Goal: Task Accomplishment & Management: Manage account settings

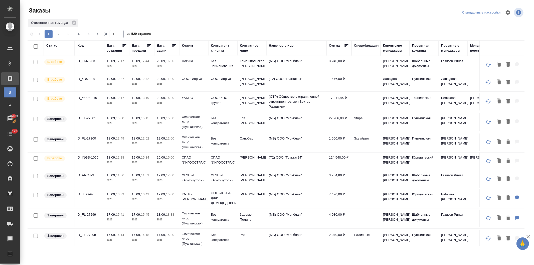
click at [183, 44] on div "Клиент" at bounding box center [188, 45] width 12 height 5
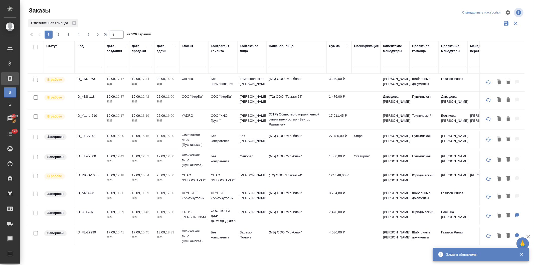
click at [246, 66] on input "text" at bounding box center [252, 64] width 24 height 6
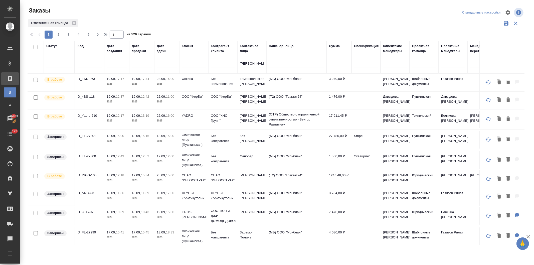
type input "низамова"
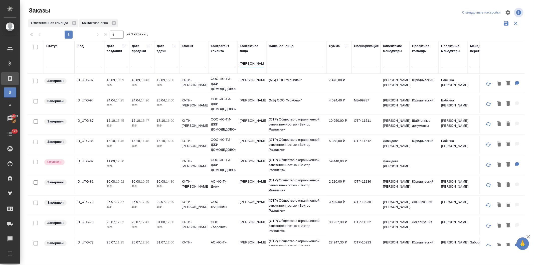
click at [160, 81] on p "19.09," at bounding box center [161, 80] width 9 height 4
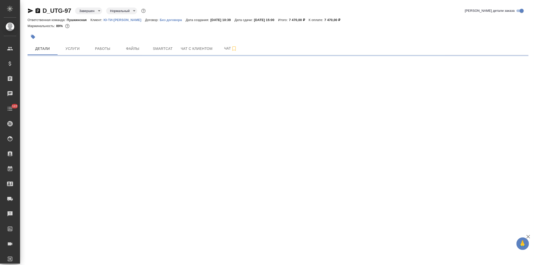
select select "RU"
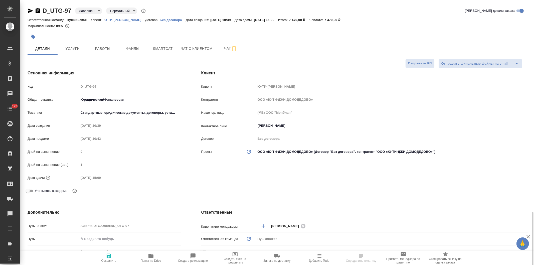
type textarea "x"
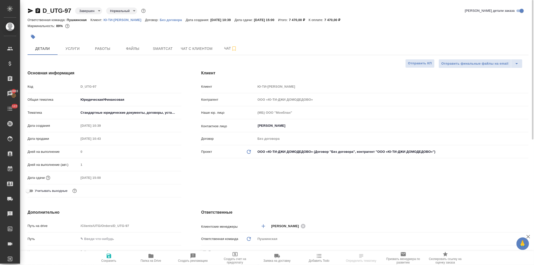
type textarea "x"
select select "RU"
type textarea "x"
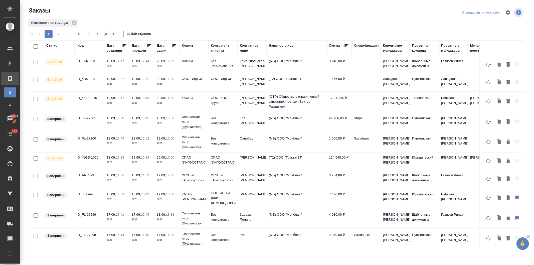
click at [188, 179] on p "ФГУП «ГТ «Арктикуголь»" at bounding box center [194, 178] width 24 height 10
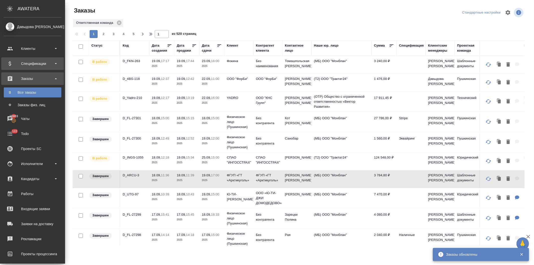
click at [24, 62] on div "Спецификации" at bounding box center [33, 64] width 58 height 8
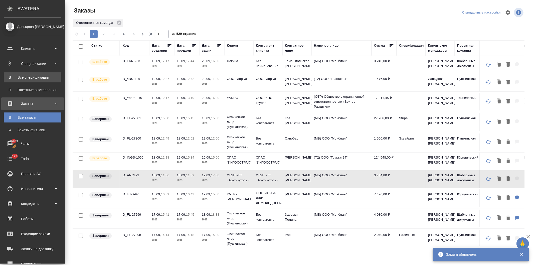
click at [25, 78] on div "Все спецификации" at bounding box center [32, 77] width 53 height 5
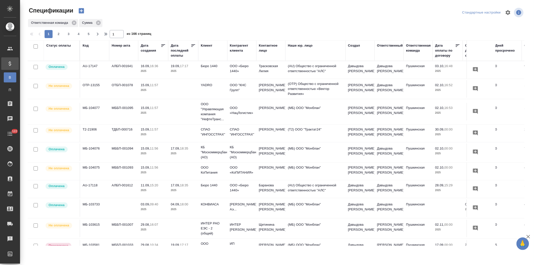
click at [203, 44] on div "Клиент" at bounding box center [207, 45] width 12 height 5
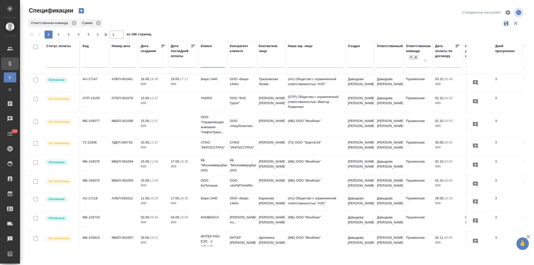
click at [206, 64] on input "text" at bounding box center [213, 64] width 24 height 6
type input "нита"
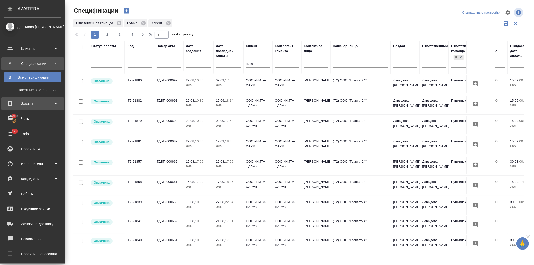
click at [26, 103] on div "Заказы" at bounding box center [33, 104] width 58 height 8
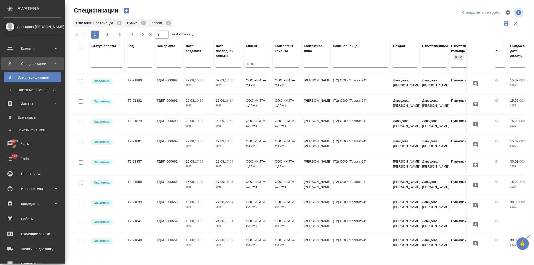
click at [29, 117] on div "Все заказы" at bounding box center [32, 117] width 53 height 5
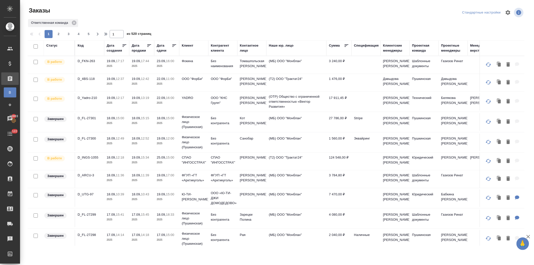
click at [185, 175] on p "ФГУП «ГТ «Арктикуголь»" at bounding box center [194, 178] width 24 height 10
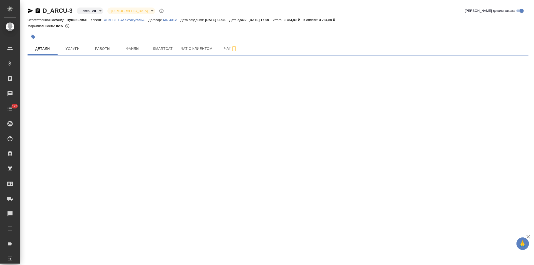
select select "RU"
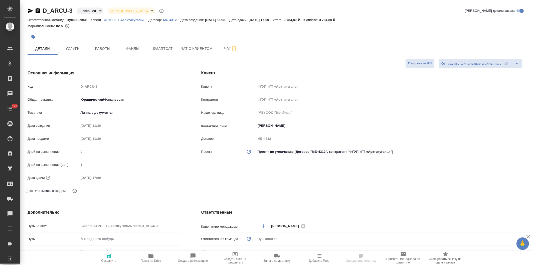
type textarea "x"
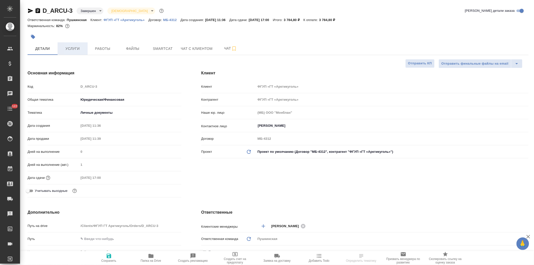
type textarea "x"
click at [68, 44] on button "Услуги" at bounding box center [73, 48] width 30 height 13
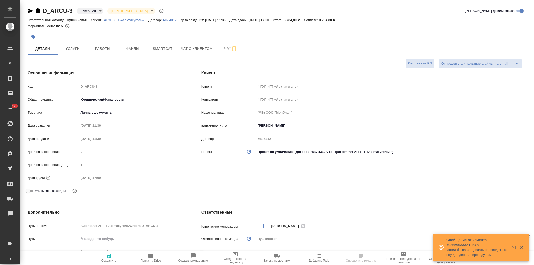
select select "RU"
click at [129, 18] on p "ФГУП «ГТ «Арктикуголь»" at bounding box center [126, 20] width 45 height 4
select select "RU"
type textarea "x"
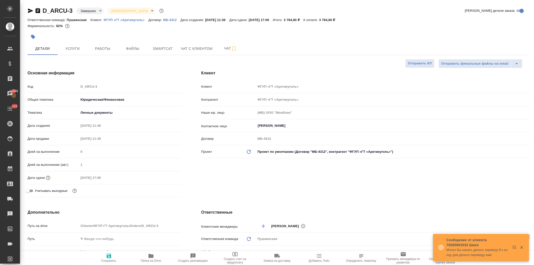
type textarea "x"
click at [75, 48] on span "Услуги" at bounding box center [73, 49] width 24 height 6
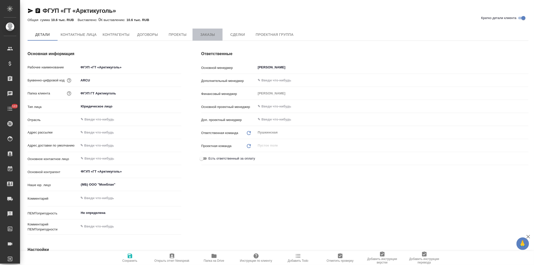
click at [204, 31] on button "Заказы" at bounding box center [208, 35] width 30 height 12
type textarea "x"
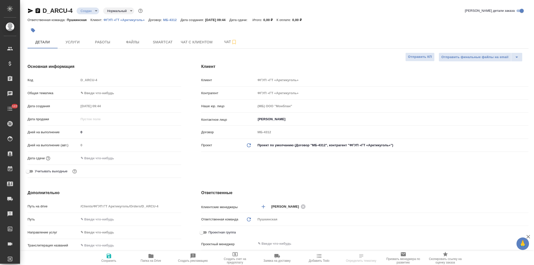
select select "RU"
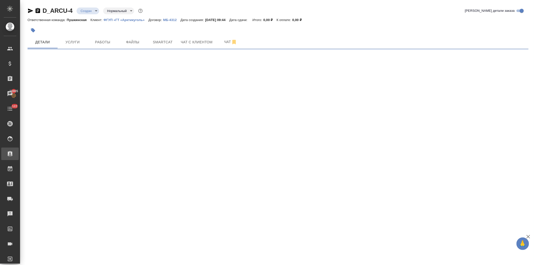
select select "RU"
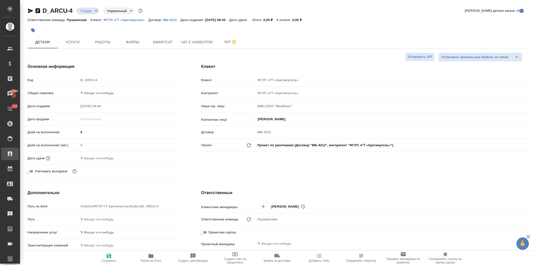
type textarea "x"
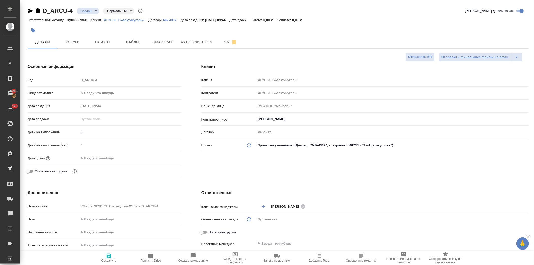
type textarea "x"
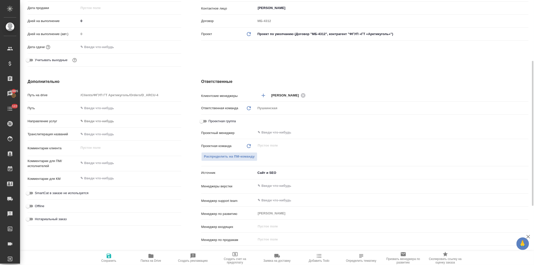
scroll to position [139, 0]
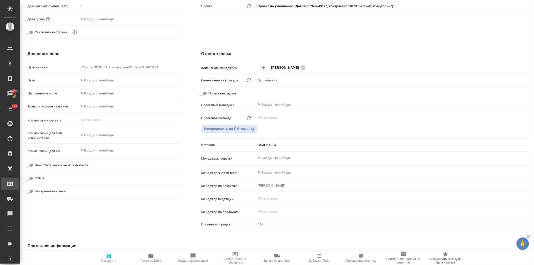
type textarea "x"
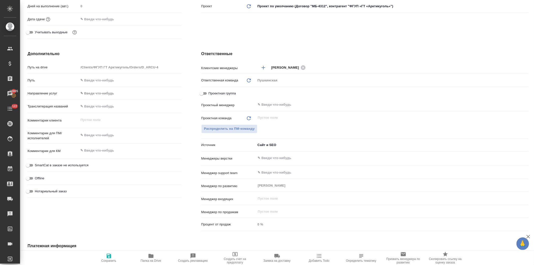
type textarea "x"
click at [268, 143] on body "🙏 .cls-1 fill:#fff; AWATERA Давыдова Елена Клиенты Спецификации Заказы 15905 Ча…" at bounding box center [267, 132] width 534 height 265
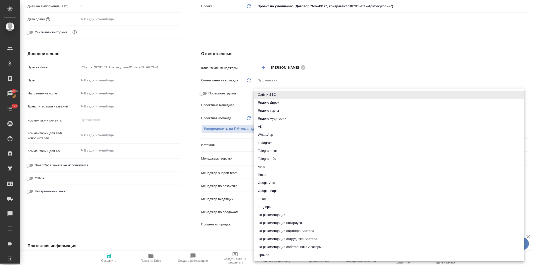
click at [264, 175] on li "Email" at bounding box center [389, 175] width 271 height 8
type textarea "x"
type input "emailAds"
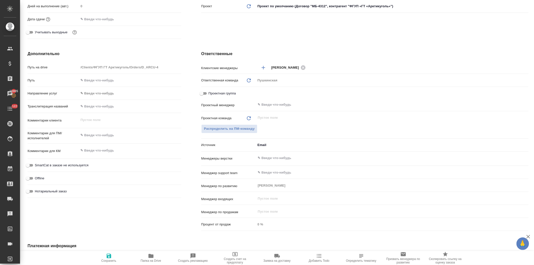
click at [109, 256] on icon "button" at bounding box center [109, 256] width 5 height 5
type textarea "x"
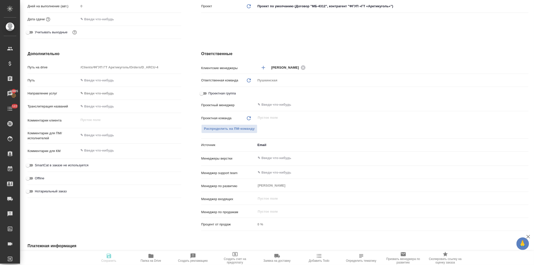
type textarea "x"
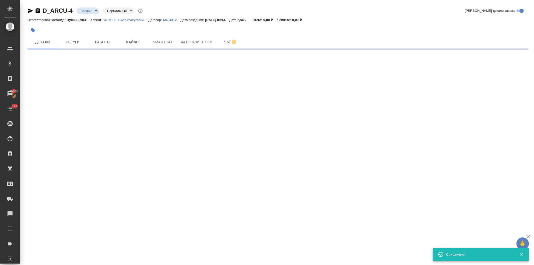
scroll to position [0, 0]
select select "RU"
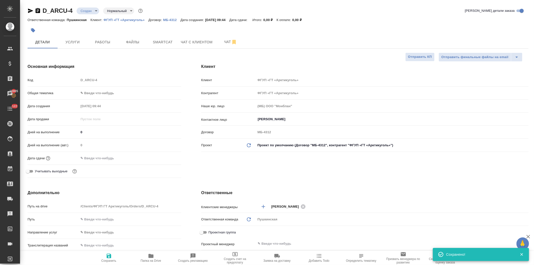
type textarea "x"
click at [93, 93] on body "🙏 .cls-1 fill:#fff; AWATERA Давыдова Елена Клиенты Спецификации Заказы 15905 Ча…" at bounding box center [267, 132] width 534 height 265
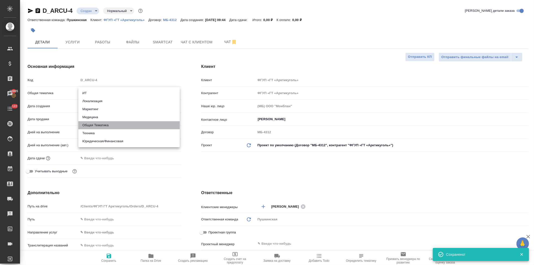
click at [94, 125] on li "Общая Тематика" at bounding box center [128, 125] width 101 height 8
type input "obtem"
type textarea "x"
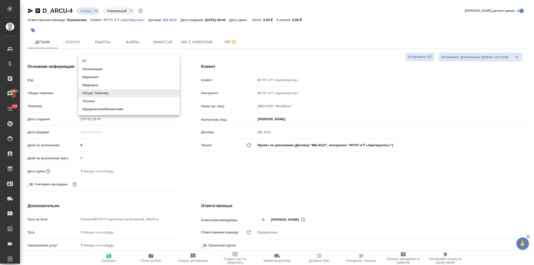
click at [96, 91] on body "🙏 .cls-1 fill:#fff; AWATERA Давыдова Елена Клиенты Спецификации Заказы 15905 Ча…" at bounding box center [267, 132] width 534 height 265
click at [99, 108] on li "Юридическая/Финансовая" at bounding box center [128, 109] width 101 height 8
type input "yr-fn"
type textarea "x"
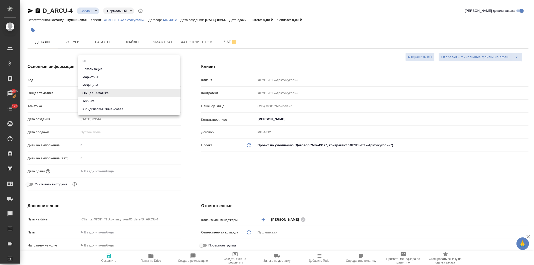
type textarea "x"
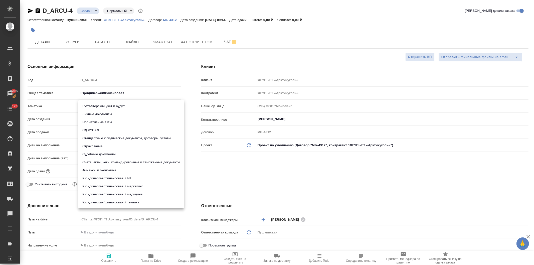
click at [96, 105] on body "🙏 .cls-1 fill:#fff; AWATERA Давыдова Елена Клиенты Спецификации Заказы 15905 Ча…" at bounding box center [267, 132] width 534 height 265
click at [96, 114] on li "Личные документы" at bounding box center [131, 114] width 106 height 8
type textarea "x"
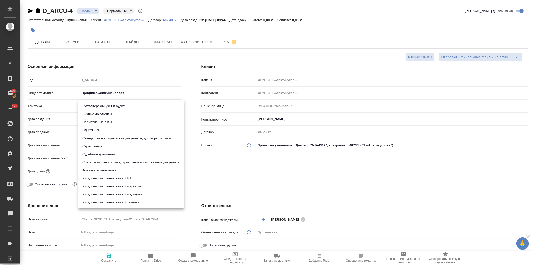
type input "5a8b8b956a9677013d343cfe"
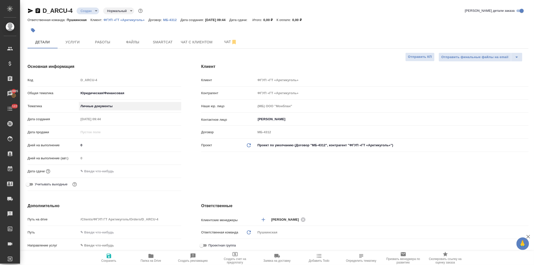
type textarea "x"
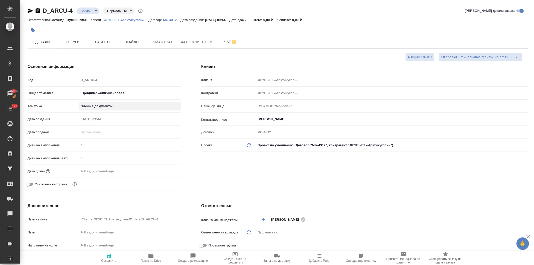
type textarea "x"
click at [93, 172] on input "text" at bounding box center [101, 171] width 44 height 7
click at [164, 170] on icon "button" at bounding box center [167, 171] width 6 height 6
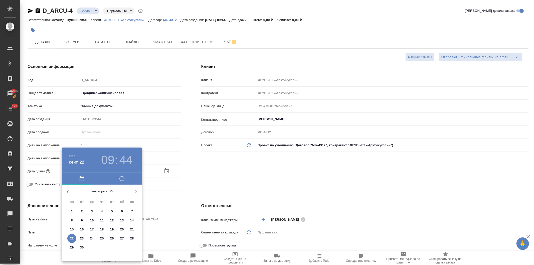
click at [80, 237] on p "23" at bounding box center [82, 238] width 4 height 5
type input "23.09.2025 09:44"
type textarea "x"
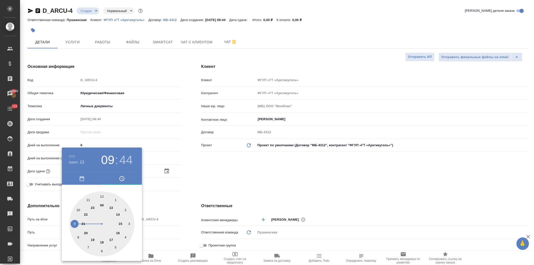
click at [88, 200] on div at bounding box center [101, 223] width 65 height 65
type input "23.09.2025 11:44"
type textarea "x"
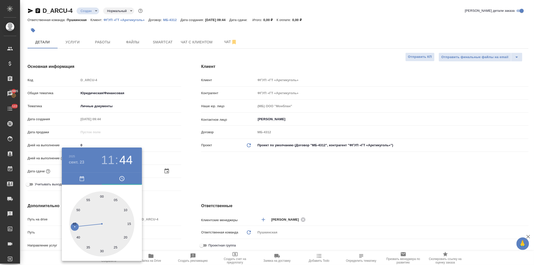
click at [102, 197] on div at bounding box center [101, 223] width 65 height 65
type input "23.09.2025 11:00"
type textarea "x"
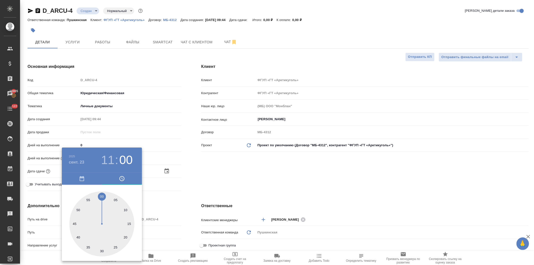
click at [229, 174] on div at bounding box center [267, 132] width 534 height 265
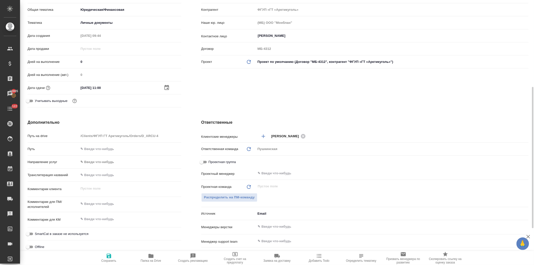
scroll to position [195, 0]
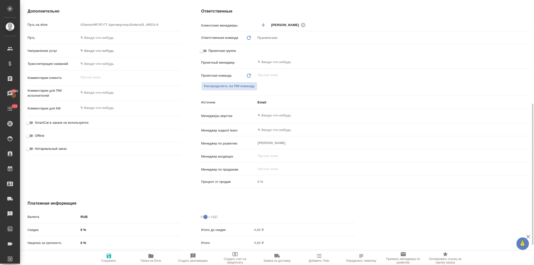
click at [29, 148] on input "Нотариальный заказ" at bounding box center [28, 149] width 18 height 6
checkbox input "true"
type textarea "x"
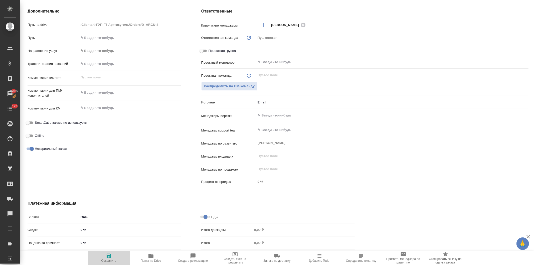
click at [108, 257] on icon "button" at bounding box center [109, 256] width 5 height 5
type textarea "x"
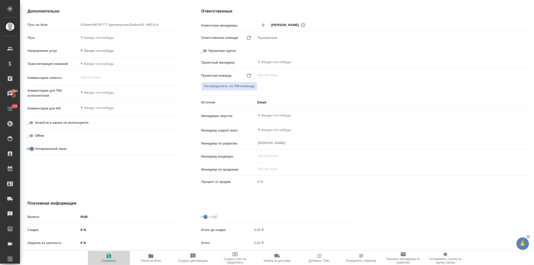
type textarea "x"
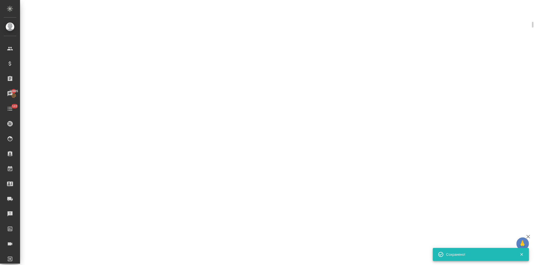
select select "RU"
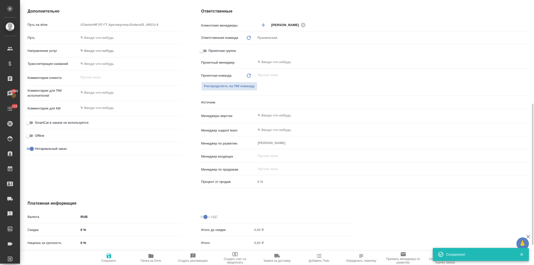
type textarea "x"
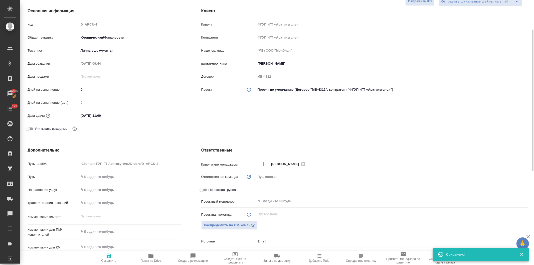
scroll to position [0, 0]
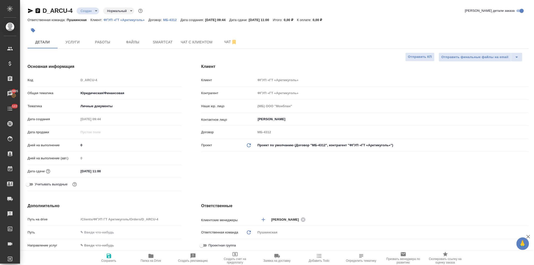
type textarea "x"
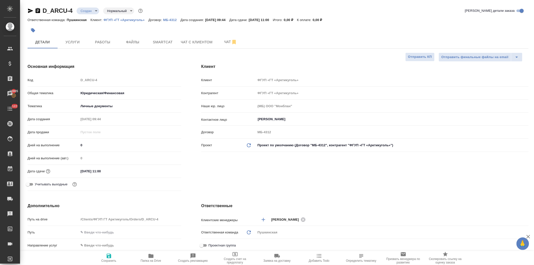
type textarea "x"
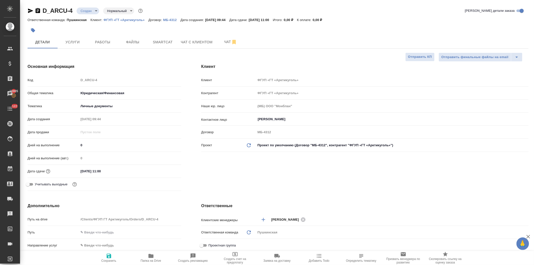
type textarea "x"
click at [152, 259] on icon "button" at bounding box center [151, 256] width 6 height 6
type textarea "x"
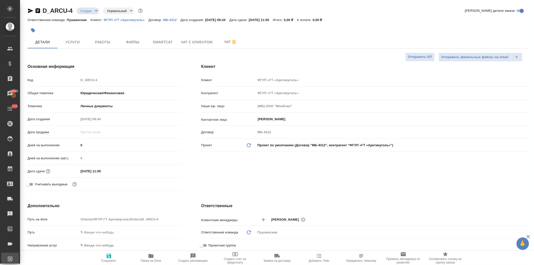
type textarea "x"
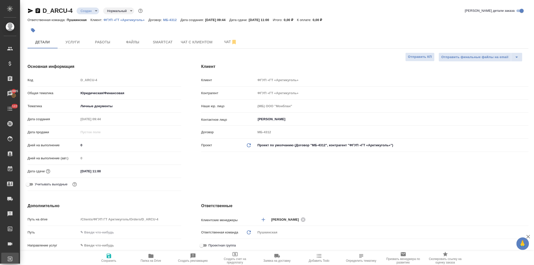
type textarea "x"
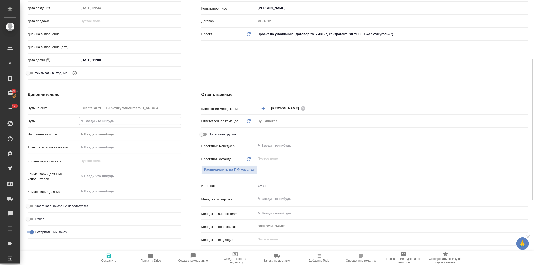
click at [105, 120] on input "text" at bounding box center [130, 121] width 102 height 7
paste input "https://drive.awatera.com/s/XPrEBFCSSxqJneq"
type input "https://drive.awatera.com/s/XPrEBFCSSxqJneq"
type textarea "x"
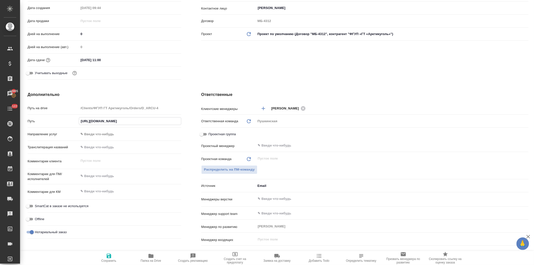
type textarea "x"
type input "https://drive.awatera.com/s/XPrEBFCSSxqJneq"
click at [224, 73] on div "Клиент Клиент ФГУП «ГТ «Арктикуголь» Контрагент ФГУП «ГТ «Арктикуголь» Наше юр.…" at bounding box center [365, 16] width 348 height 149
click at [109, 258] on icon "button" at bounding box center [109, 256] width 5 height 5
type textarea "x"
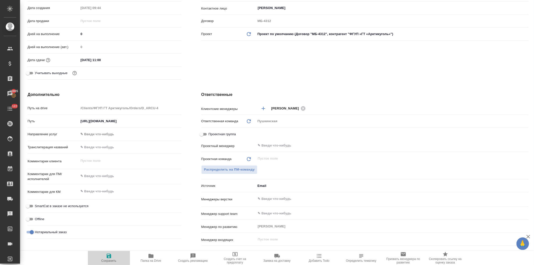
type textarea "x"
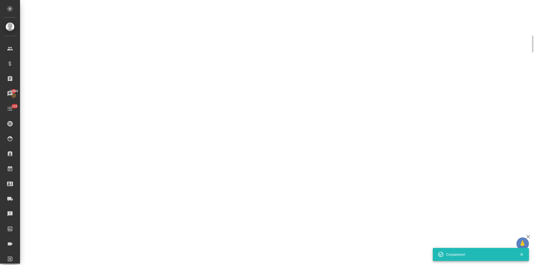
select select "RU"
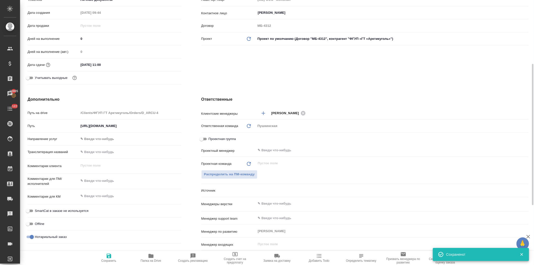
type textarea "x"
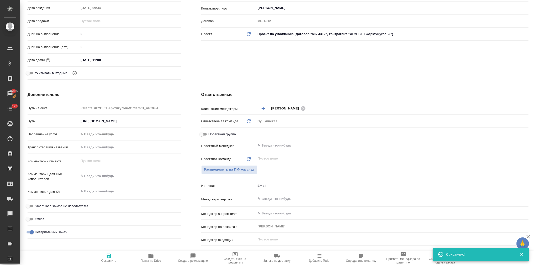
type textarea "x"
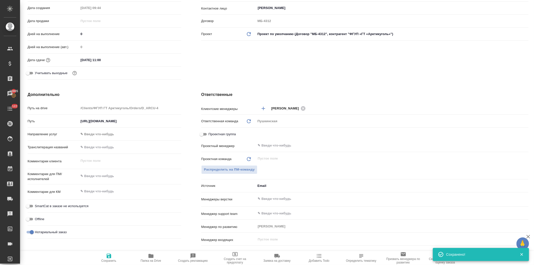
type textarea "x"
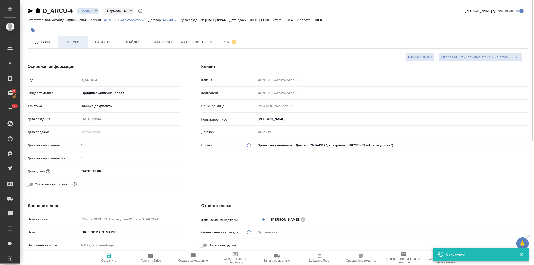
click at [72, 41] on span "Услуги" at bounding box center [73, 42] width 24 height 6
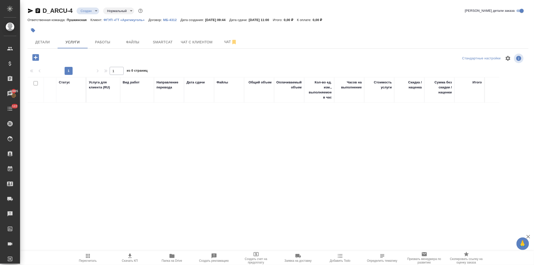
click at [33, 56] on icon "button" at bounding box center [35, 57] width 7 height 7
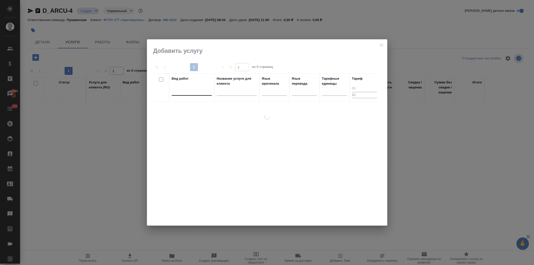
click at [190, 91] on div at bounding box center [192, 90] width 40 height 7
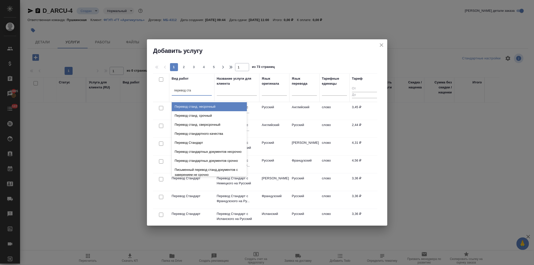
type input "перевод стан"
click at [196, 108] on div "Перевод станд. несрочный" at bounding box center [209, 106] width 75 height 9
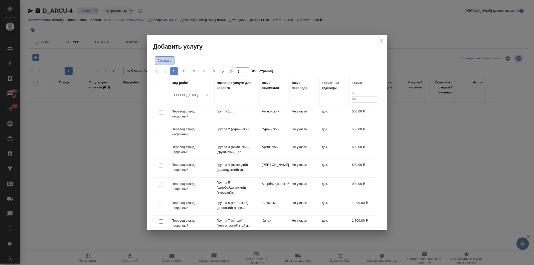
click at [162, 61] on span "Создать" at bounding box center [165, 61] width 14 height 6
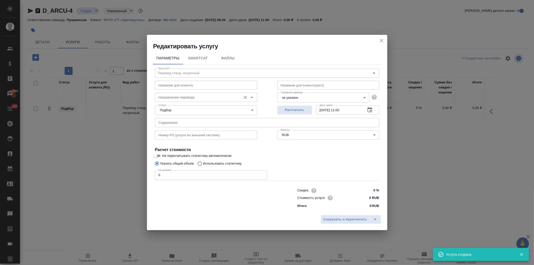
click at [191, 97] on input "Направление перевода" at bounding box center [198, 97] width 82 height 6
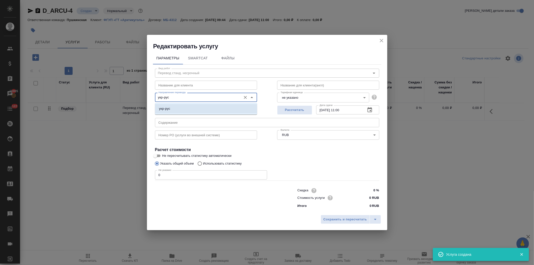
click at [189, 110] on li "укр-рус" at bounding box center [206, 108] width 102 height 9
type input "укр-рус"
click at [303, 97] on body "🙏 .cls-1 fill:#fff; AWATERA Давыдова Елена Клиенты Спецификации Заказы 15905 Ча…" at bounding box center [267, 132] width 534 height 265
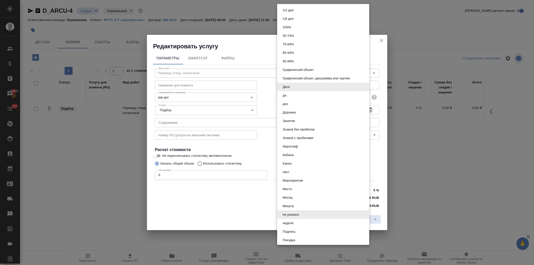
click at [287, 103] on button "док." at bounding box center [285, 104] width 9 height 6
type input "5a8b1489cc6b4906c91bfd8b"
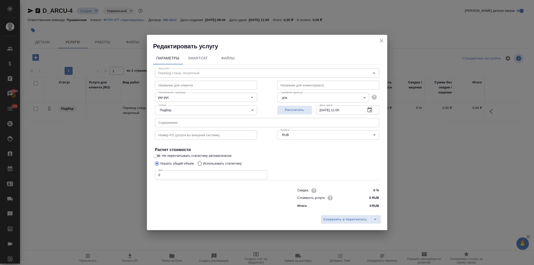
click at [174, 122] on input "text" at bounding box center [267, 122] width 224 height 9
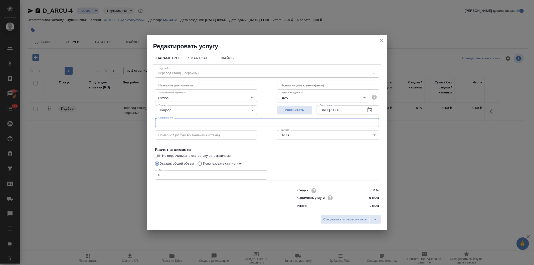
click at [174, 122] on input "text" at bounding box center [267, 122] width 224 height 9
paste input "10. Савро Е.И. Аттестат"
type input "10. Савро Е.И. Аттестат"
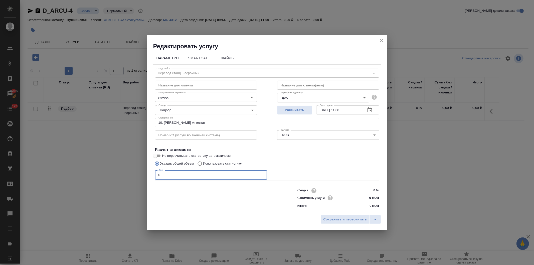
drag, startPoint x: 166, startPoint y: 176, endPoint x: 143, endPoint y: 188, distance: 25.7
click at [142, 181] on div "Редактировать услугу Параметры SmartCat Файлы Вид работ Перевод станд. несрочны…" at bounding box center [267, 132] width 534 height 265
type input "1"
click at [367, 198] on input "0 RUB" at bounding box center [370, 197] width 18 height 7
type input "550 RUB"
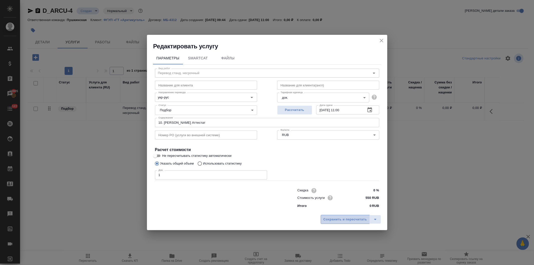
click at [349, 219] on span "Сохранить и пересчитать" at bounding box center [346, 220] width 44 height 6
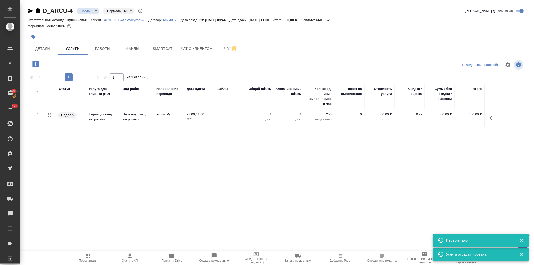
click at [34, 64] on icon "button" at bounding box center [35, 64] width 9 height 9
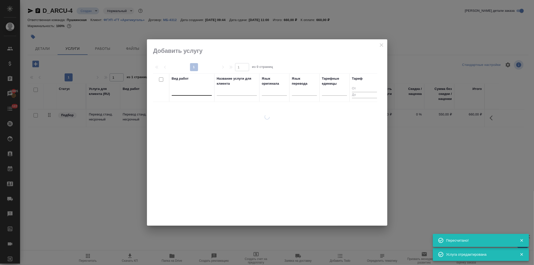
click at [186, 92] on div at bounding box center [192, 90] width 40 height 7
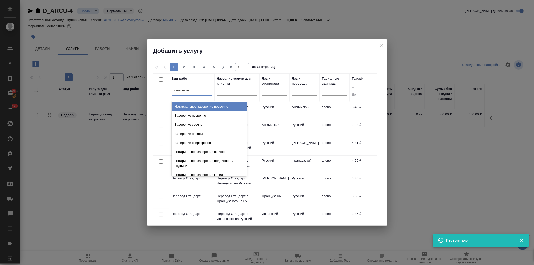
type input "заверение не"
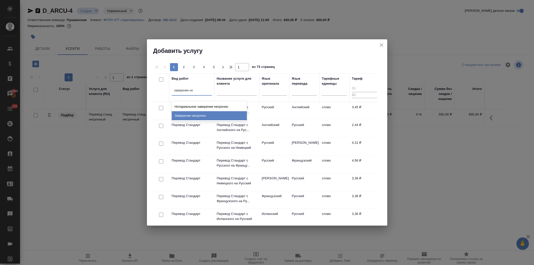
click at [204, 115] on div "Заверение несрочно" at bounding box center [209, 115] width 75 height 9
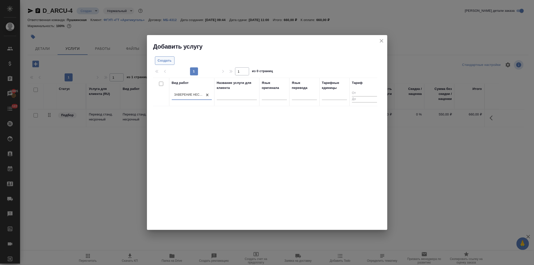
click at [167, 61] on span "Создать" at bounding box center [165, 61] width 14 height 6
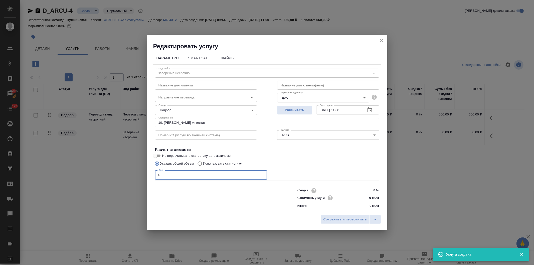
drag, startPoint x: 175, startPoint y: 176, endPoint x: 137, endPoint y: 176, distance: 38.1
click at [137, 176] on div "Редактировать услугу Параметры SmartCat Файлы Вид работ Заверение несрочно Вид …" at bounding box center [267, 132] width 534 height 265
type input "1"
click at [369, 196] on input "0 RUB" at bounding box center [370, 197] width 19 height 7
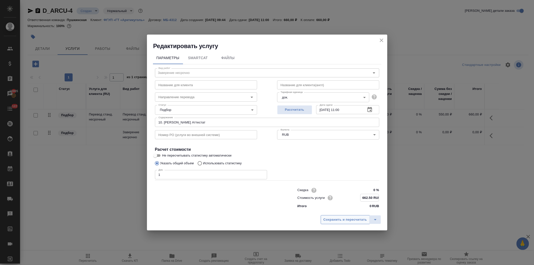
type input "662.50 RUB"
click at [346, 220] on span "Сохранить и пересчитать" at bounding box center [346, 220] width 44 height 6
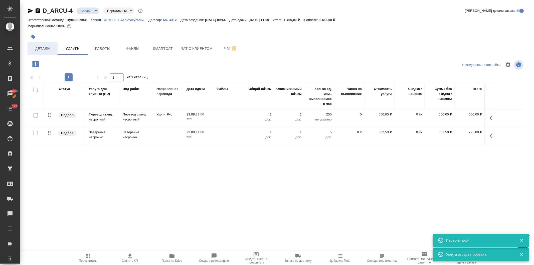
click at [45, 49] on span "Детали" at bounding box center [43, 49] width 24 height 6
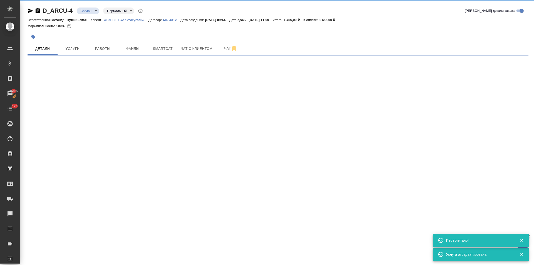
select select "RU"
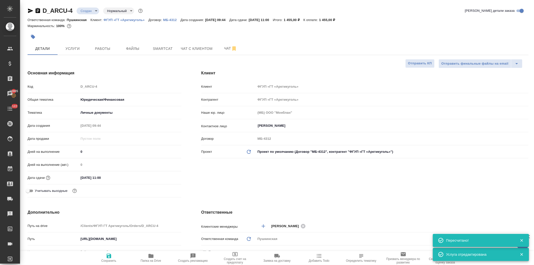
type textarea "x"
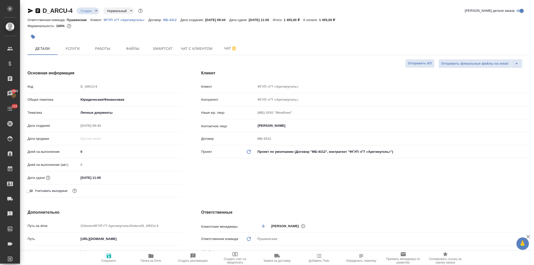
type textarea "x"
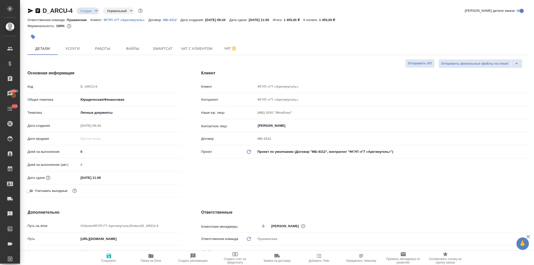
type textarea "x"
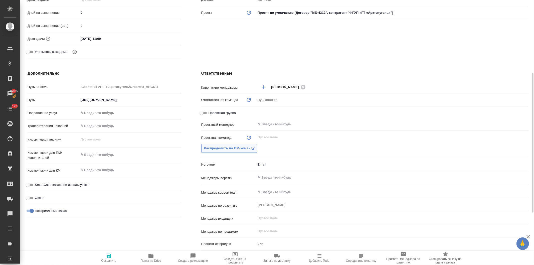
click at [245, 151] on span "Распределить на ПМ-команду" at bounding box center [229, 149] width 51 height 6
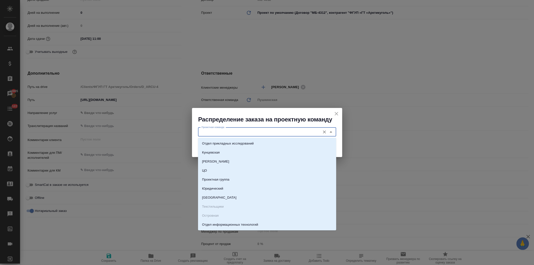
click at [223, 134] on input "Проектная команда" at bounding box center [259, 132] width 119 height 6
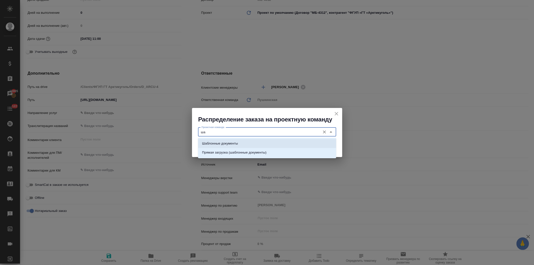
click at [224, 143] on p "Шаблонные документы" at bounding box center [220, 143] width 36 height 5
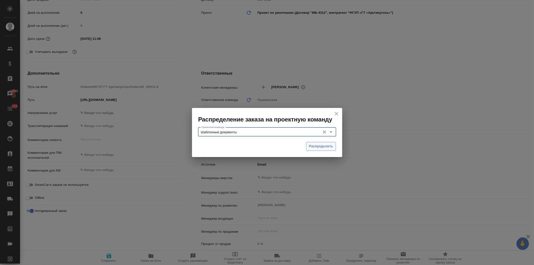
type input "Шаблонные документы"
click at [319, 146] on span "Распределить" at bounding box center [321, 147] width 24 height 6
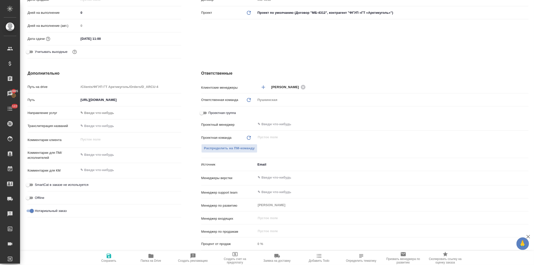
type textarea "x"
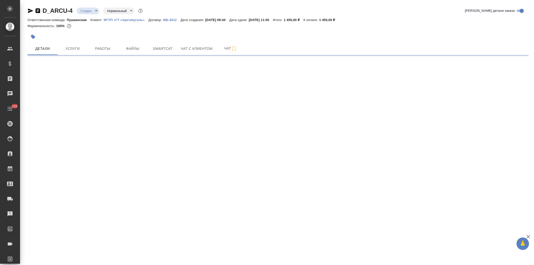
select select "RU"
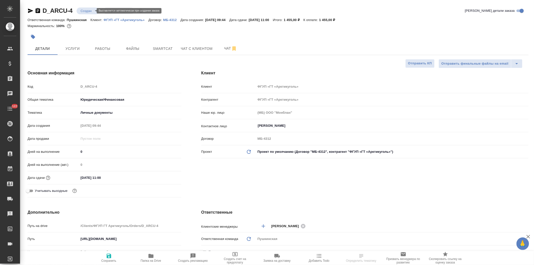
click at [81, 9] on body "🙏 .cls-1 fill:#fff; AWATERA [PERSON_NAME] Спецификации Заказы Чаты 122 Todo Про…" at bounding box center [267, 132] width 534 height 265
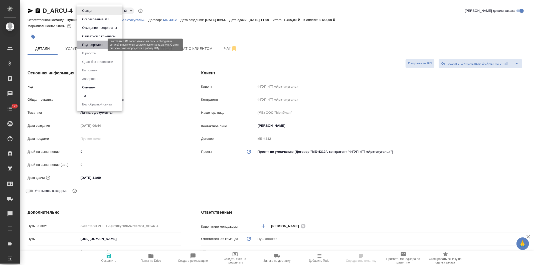
click at [88, 44] on button "Подтвержден" at bounding box center [93, 45] width 24 height 6
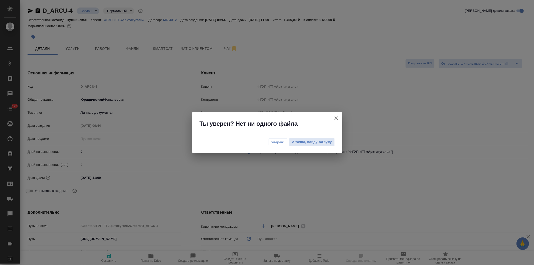
click at [276, 142] on span "Уверен!" at bounding box center [278, 142] width 13 height 5
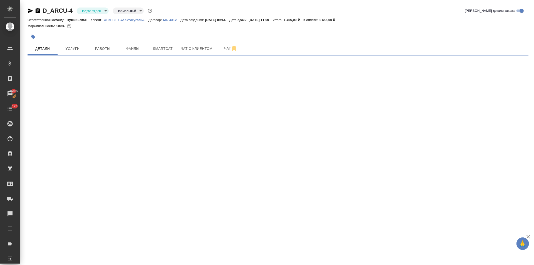
select select "RU"
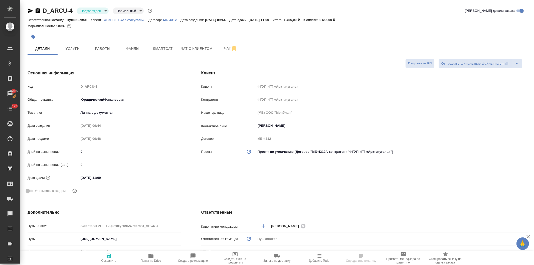
type textarea "x"
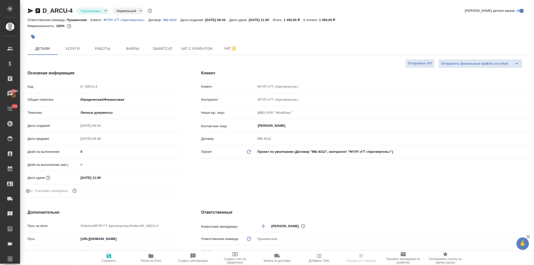
type textarea "x"
select select "RU"
type textarea "x"
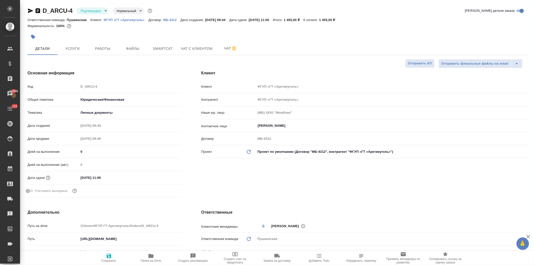
type textarea "x"
select select "RU"
click at [73, 42] on button "Услуги" at bounding box center [73, 48] width 30 height 13
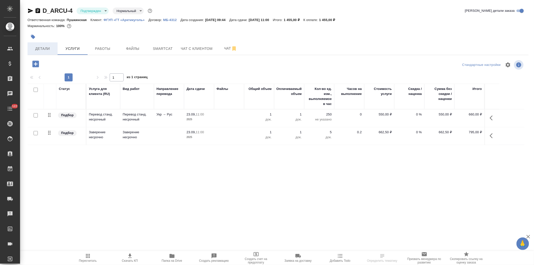
click at [42, 49] on span "Детали" at bounding box center [43, 49] width 24 height 6
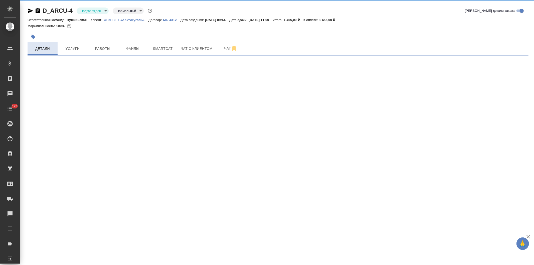
select select "RU"
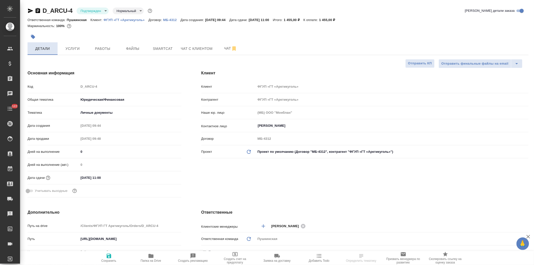
type textarea "x"
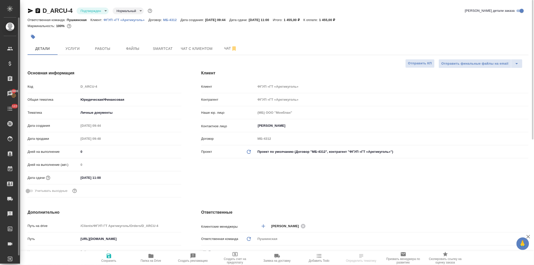
type textarea "x"
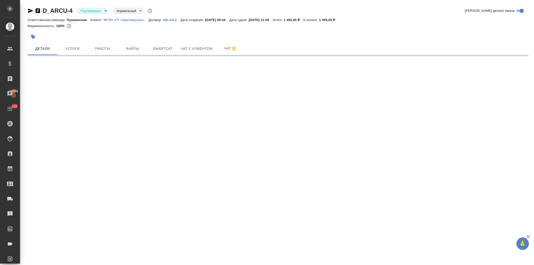
select select "RU"
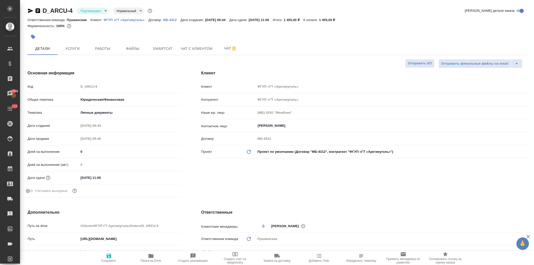
type textarea "x"
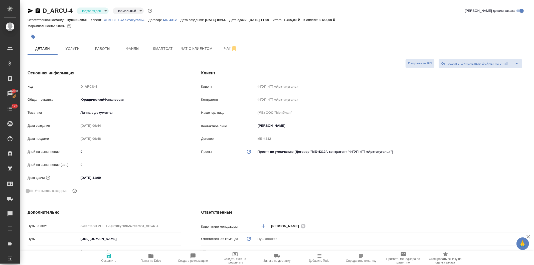
type textarea "x"
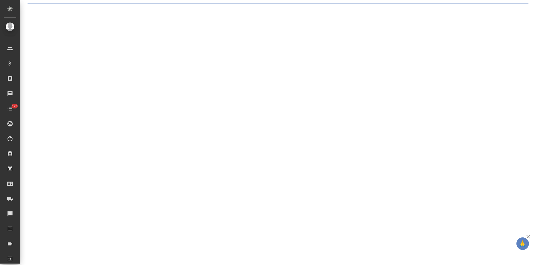
select select "RU"
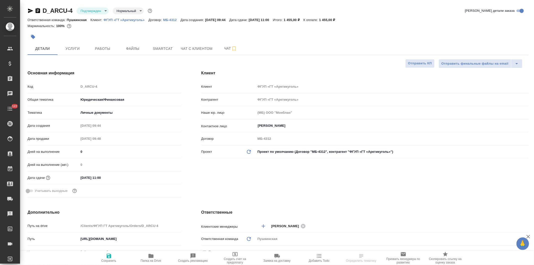
type textarea "x"
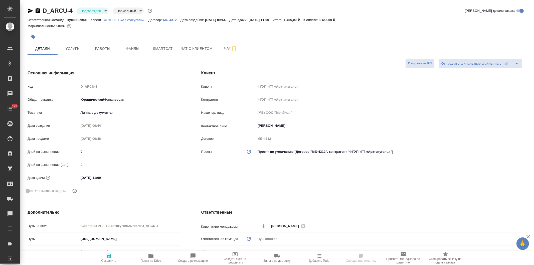
type textarea "x"
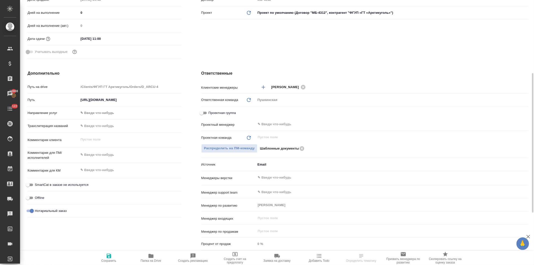
scroll to position [167, 0]
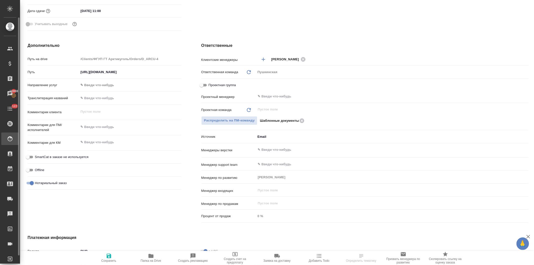
type textarea "x"
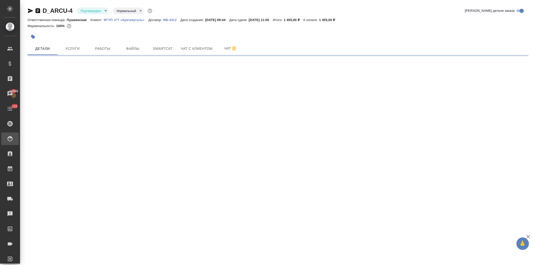
scroll to position [0, 0]
select select "RU"
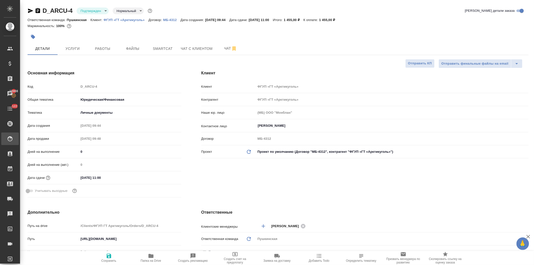
type textarea "x"
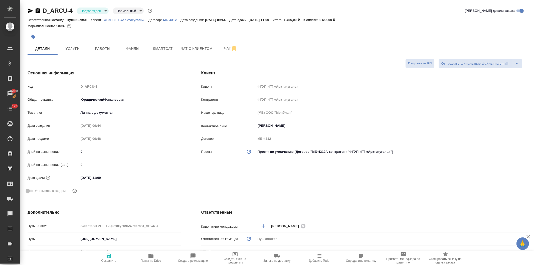
type textarea "x"
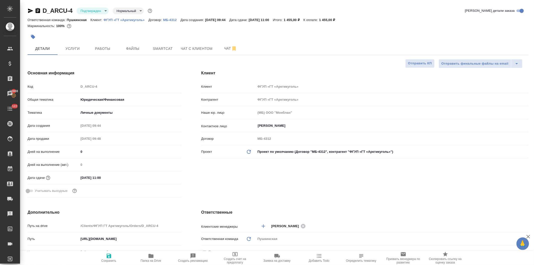
type textarea "x"
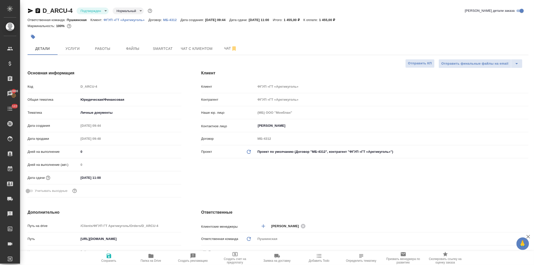
type textarea "x"
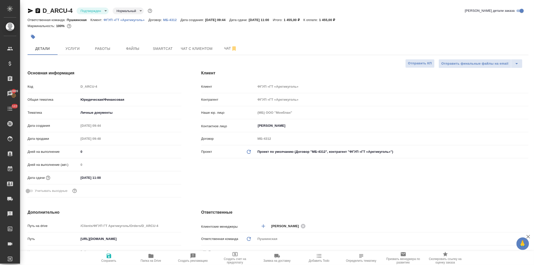
type textarea "x"
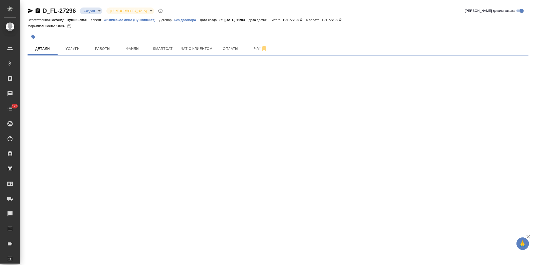
select select "RU"
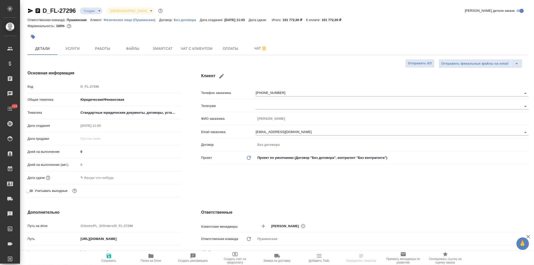
type textarea "x"
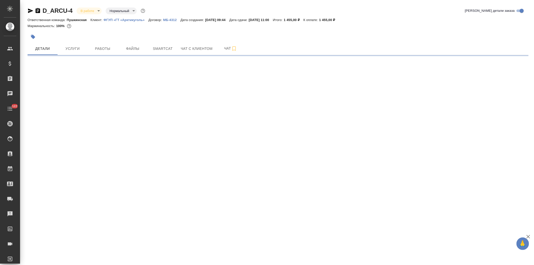
select select "RU"
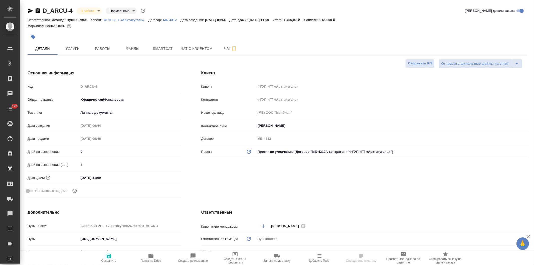
type textarea "x"
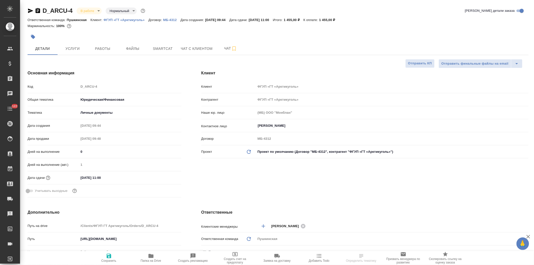
type textarea "x"
click at [73, 48] on span "Услуги" at bounding box center [73, 49] width 24 height 6
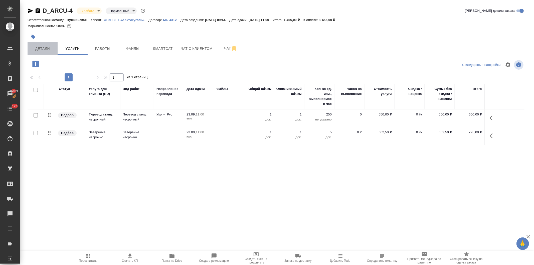
click at [46, 47] on span "Детали" at bounding box center [43, 49] width 24 height 6
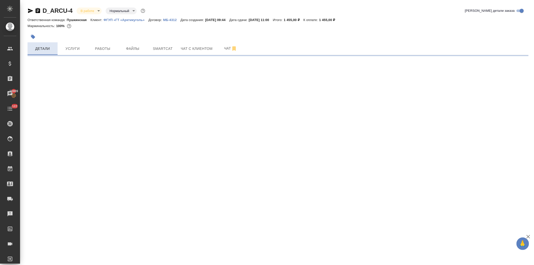
select select "RU"
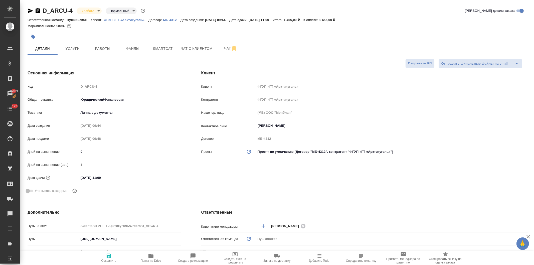
type textarea "x"
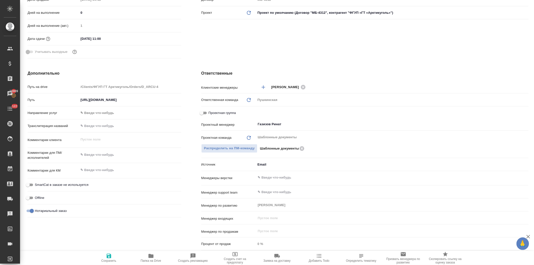
click at [201, 110] on input "Проектная группа" at bounding box center [202, 113] width 18 height 6
checkbox input "true"
type textarea "x"
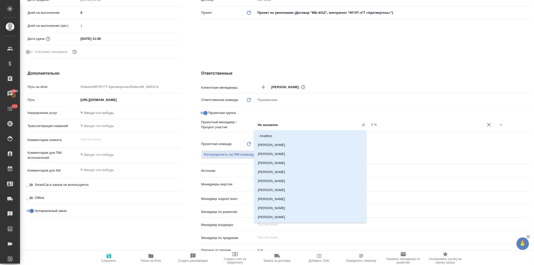
click at [265, 123] on input "Не назначен" at bounding box center [305, 125] width 94 height 6
type input "газ"
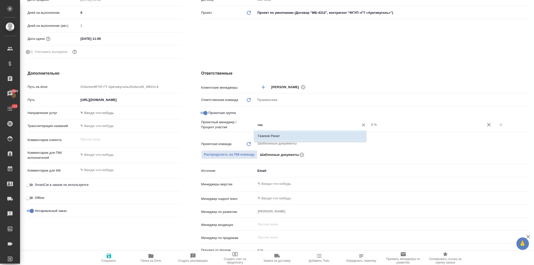
click at [279, 136] on li "Газизов Ринат" at bounding box center [310, 136] width 113 height 9
type textarea "x"
click at [370, 123] on input "0 %" at bounding box center [426, 124] width 113 height 7
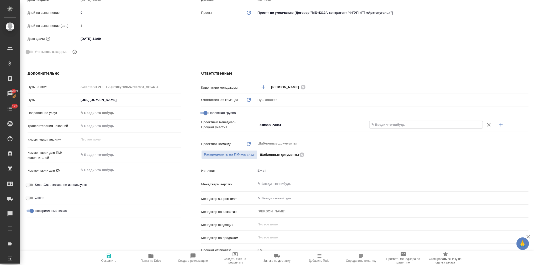
type textarea "x"
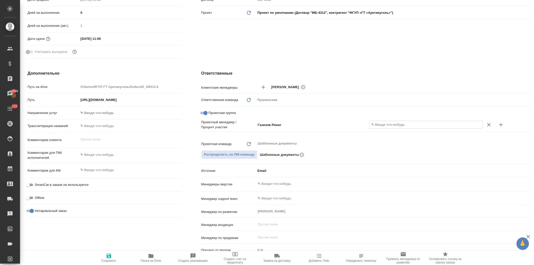
type textarea "x"
type input "45 %"
type textarea "x"
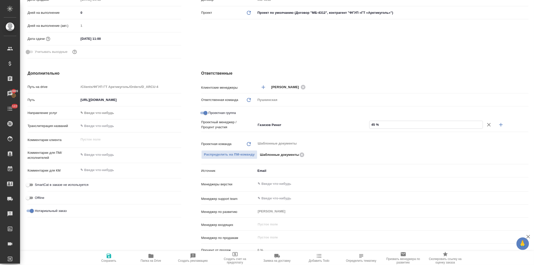
type input "45 %"
click at [498, 123] on icon "button" at bounding box center [501, 125] width 6 height 6
type textarea "x"
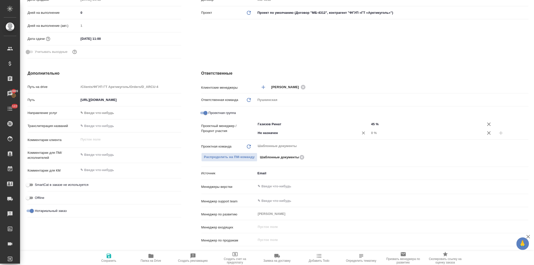
click at [264, 133] on input "Не назначен" at bounding box center [305, 133] width 94 height 6
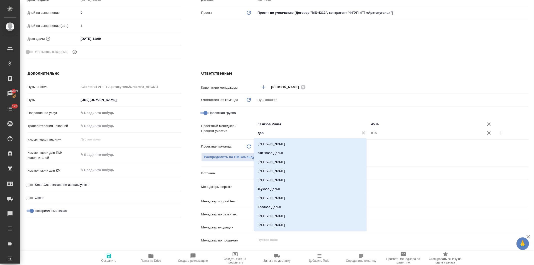
type input "давы"
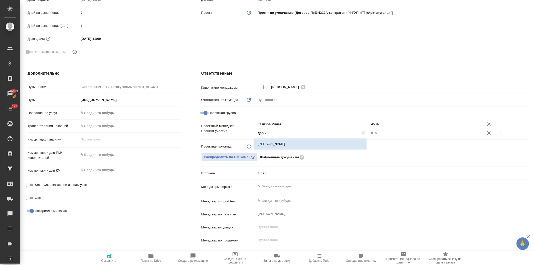
click at [267, 143] on li "[PERSON_NAME]" at bounding box center [310, 144] width 113 height 9
type textarea "x"
click at [370, 133] on input "0 %" at bounding box center [426, 132] width 113 height 7
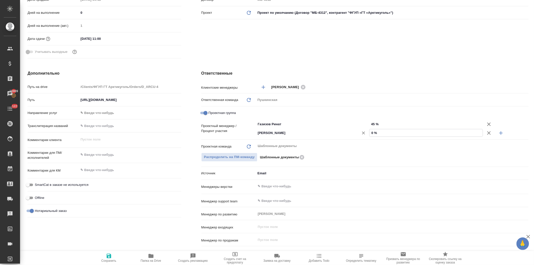
type input "50 %"
type textarea "x"
type input "550 %"
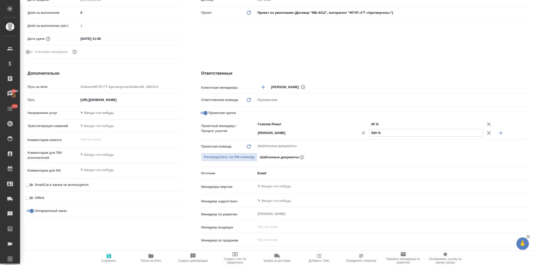
type textarea "x"
type input "55 %"
type textarea "x"
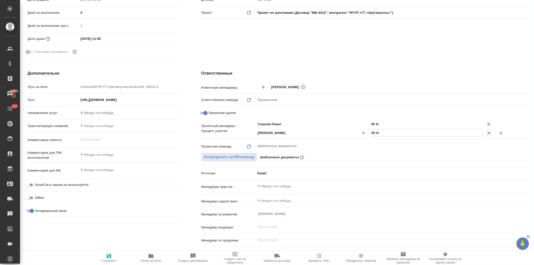
type textarea "x"
type input "55 %"
click at [108, 256] on icon "button" at bounding box center [109, 256] width 5 height 5
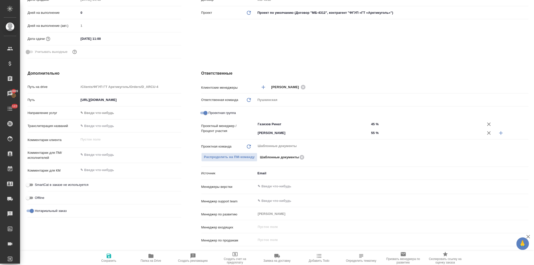
type textarea "x"
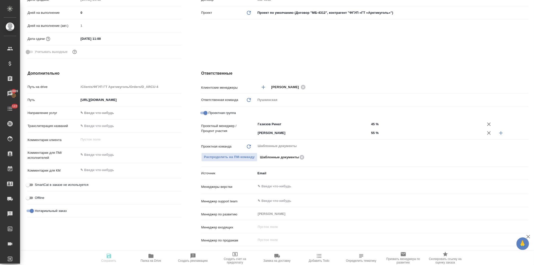
type textarea "x"
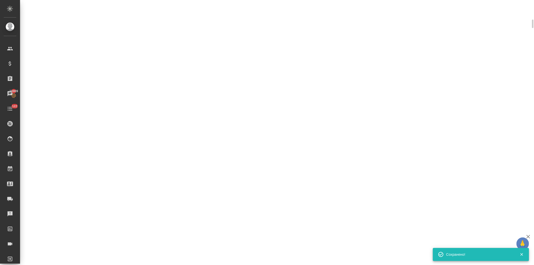
select select "RU"
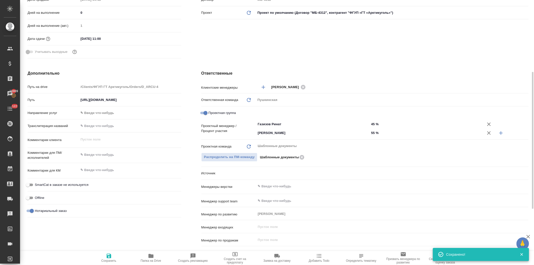
type textarea "x"
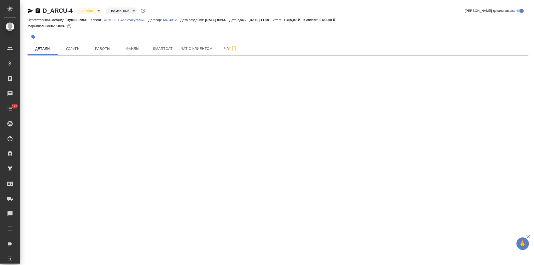
select select "RU"
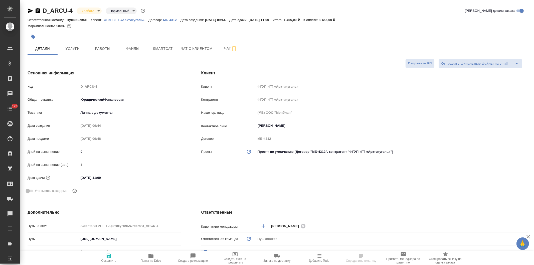
type textarea "x"
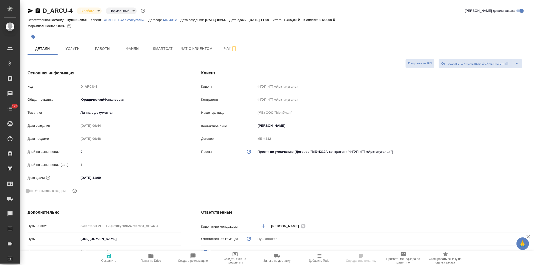
type textarea "x"
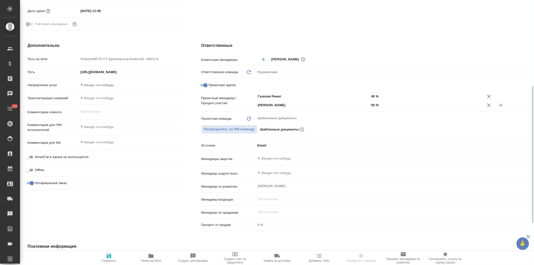
type textarea "x"
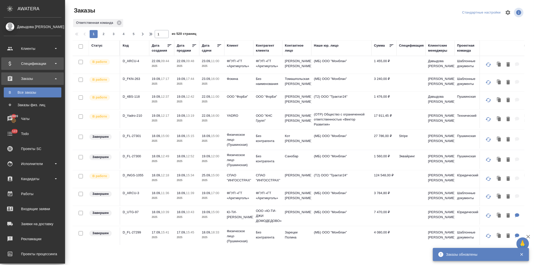
click at [27, 64] on div "Спецификации" at bounding box center [33, 64] width 58 height 8
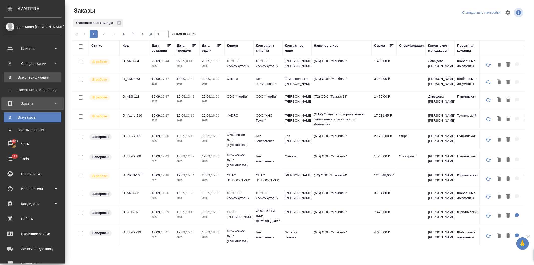
click at [27, 78] on div "Все спецификации" at bounding box center [32, 77] width 53 height 5
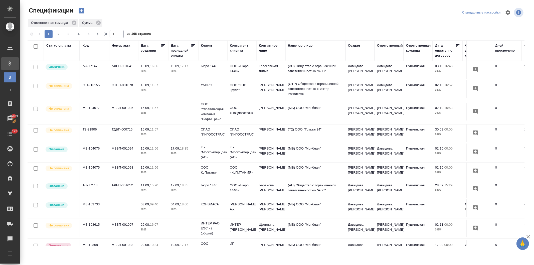
click at [201, 44] on div "Клиент" at bounding box center [207, 45] width 12 height 5
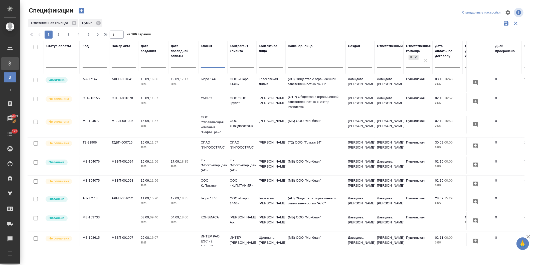
click at [207, 64] on input "text" at bounding box center [213, 64] width 24 height 6
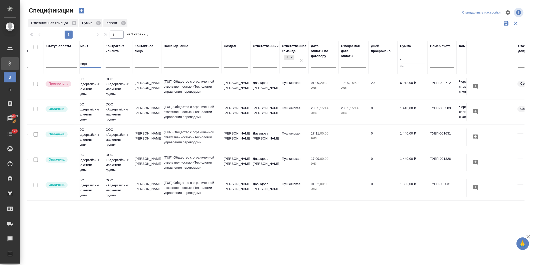
scroll to position [0, 125]
type input "адверт"
click at [238, 84] on td "[PERSON_NAME]" at bounding box center [235, 87] width 29 height 18
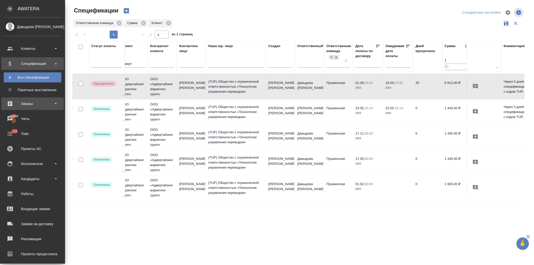
click at [25, 103] on div "Заказы" at bounding box center [33, 104] width 58 height 8
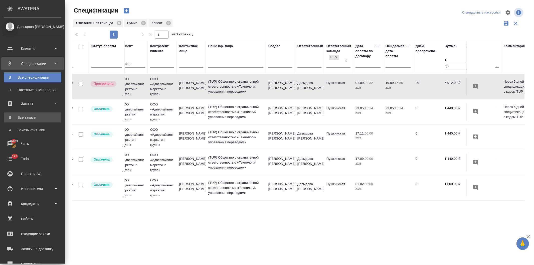
click at [27, 117] on div "Все заказы" at bounding box center [32, 117] width 53 height 5
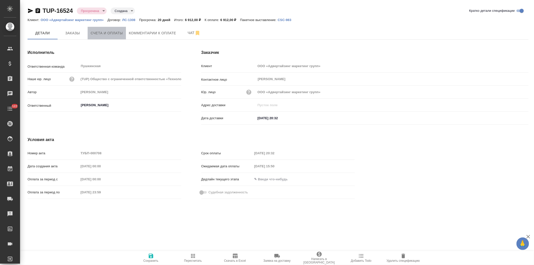
click at [111, 34] on span "Счета и оплаты" at bounding box center [107, 33] width 32 height 6
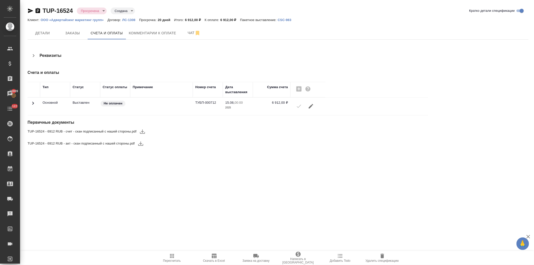
click at [309, 105] on icon "button" at bounding box center [311, 106] width 6 height 6
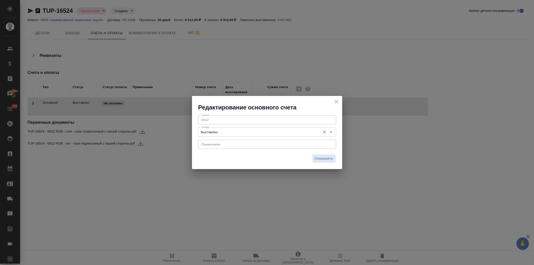
click at [221, 132] on input "Выставлен" at bounding box center [259, 132] width 119 height 6
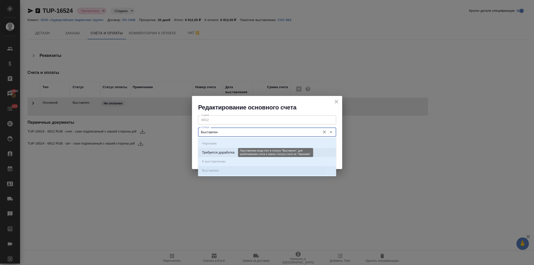
click at [222, 151] on p "Требуется доработка" at bounding box center [218, 152] width 33 height 5
type input "Требуется доработка"
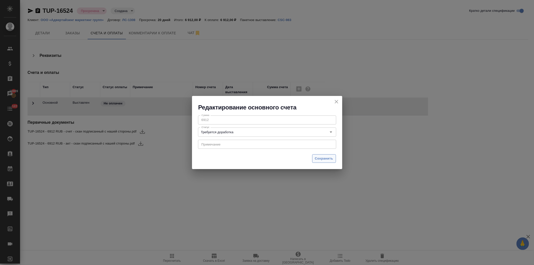
click at [322, 157] on span "Сохранить" at bounding box center [324, 159] width 18 height 6
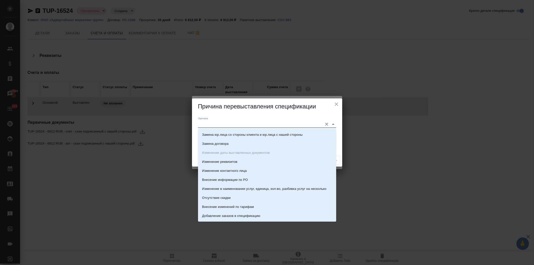
click at [237, 125] on input "Причина" at bounding box center [259, 124] width 122 height 7
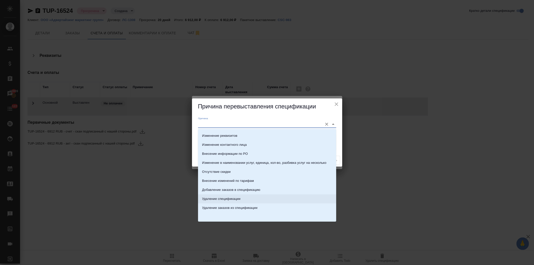
click at [262, 198] on li "Удаление спецификации" at bounding box center [267, 198] width 138 height 9
type input "Удаление спецификации"
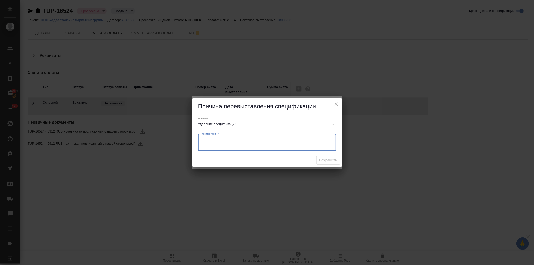
click at [226, 142] on textarea at bounding box center [267, 143] width 131 height 12
type textarea "[PERSON_NAME], а тут можем счет аннулировать? у клиента там проблемы с оплатой …"
click at [327, 160] on span "Сохранить" at bounding box center [328, 160] width 18 height 6
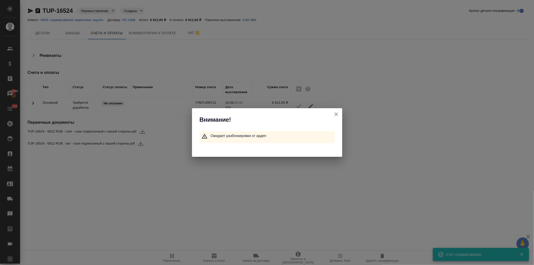
click at [336, 113] on icon "button" at bounding box center [337, 114] width 4 height 4
